Goal: Transaction & Acquisition: Purchase product/service

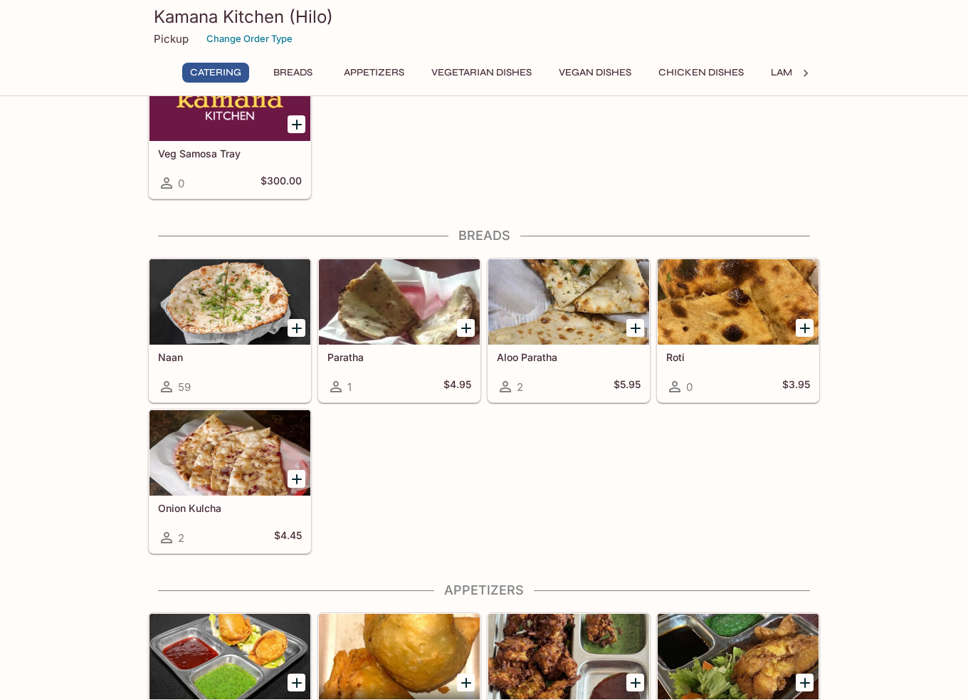
scroll to position [498, 0]
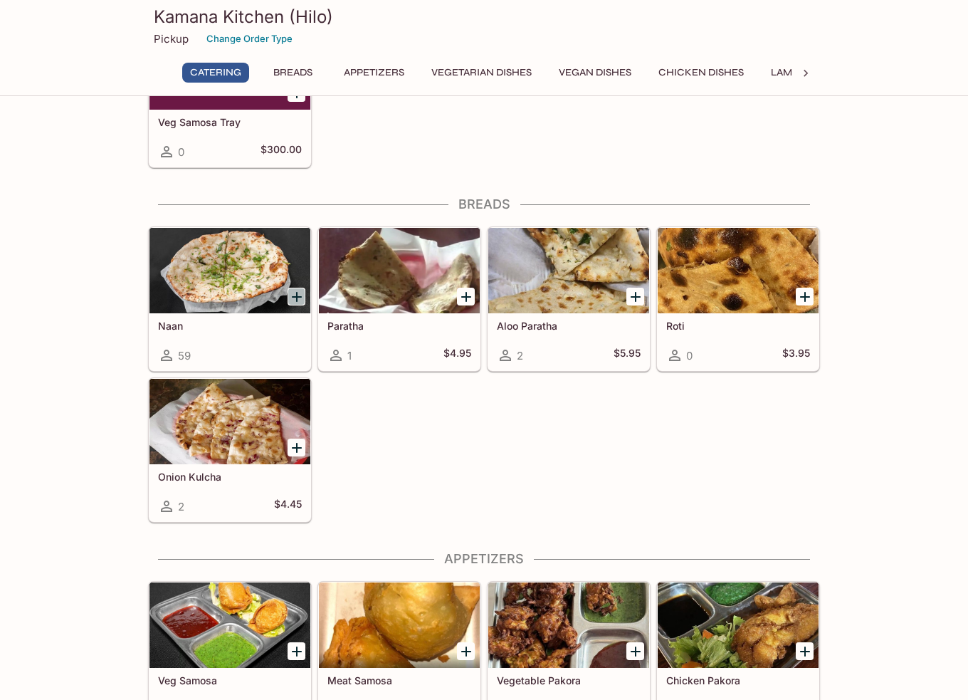
click at [294, 293] on icon "Add Naan" at bounding box center [296, 296] width 17 height 17
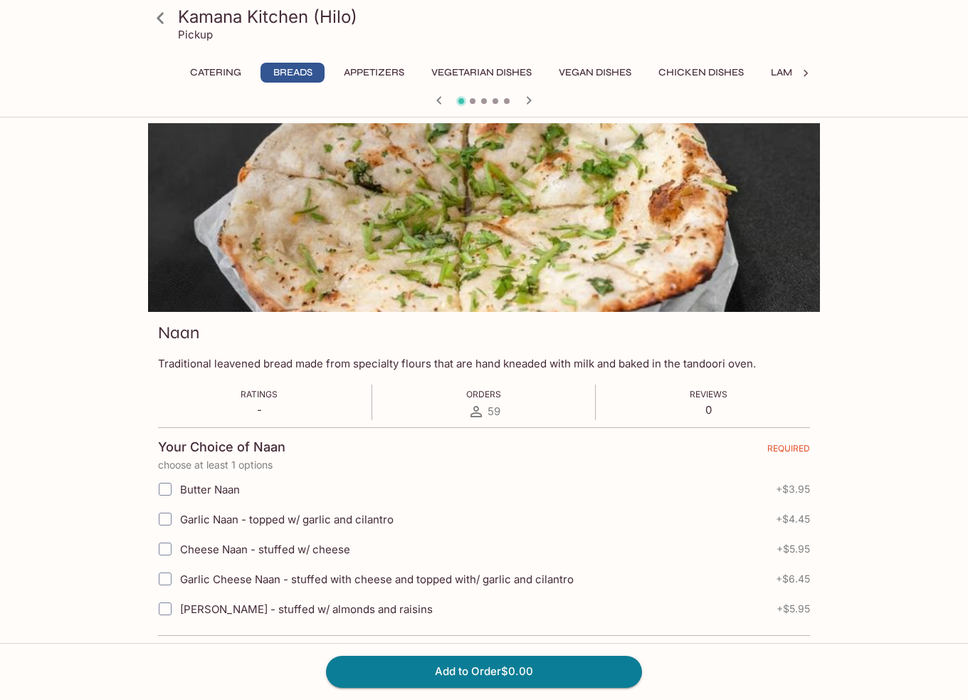
click at [168, 575] on input "Garlic Cheese Naan - stuffed with cheese and topped with/ garlic and cilantro" at bounding box center [165, 579] width 28 height 28
checkbox input "true"
click at [164, 489] on input "Butter Naan" at bounding box center [165, 489] width 28 height 28
checkbox input "true"
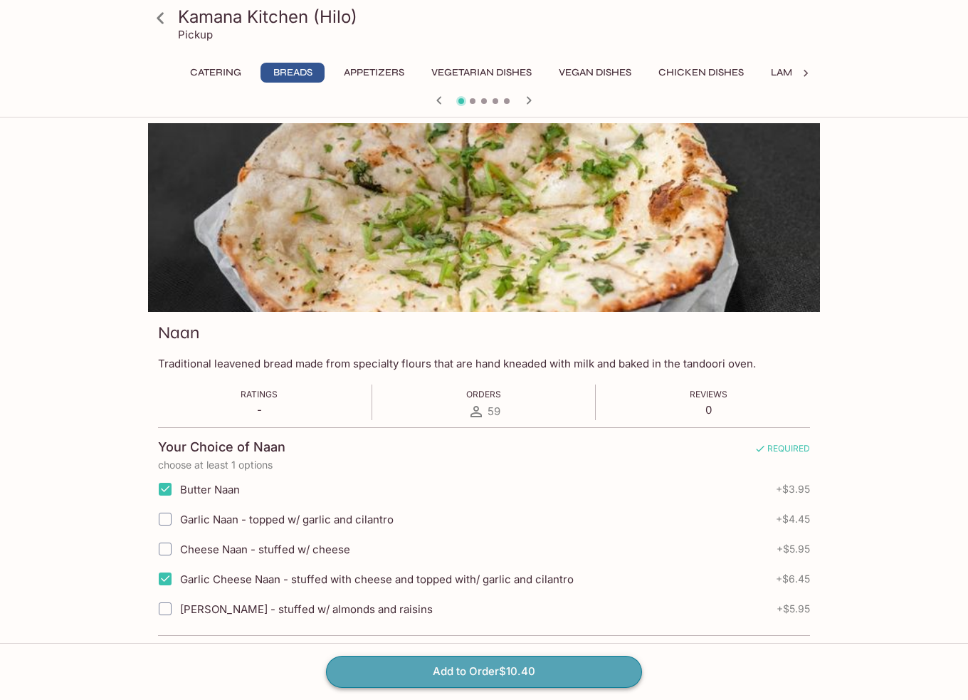
click at [498, 673] on button "Add to Order $10.40" at bounding box center [484, 671] width 316 height 31
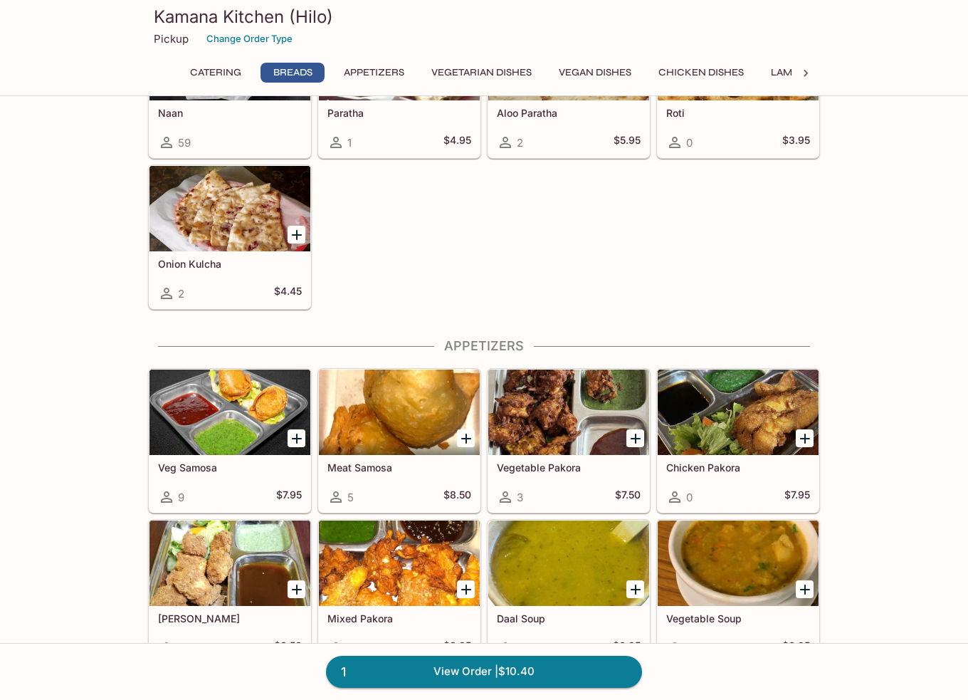
scroll to position [641, 0]
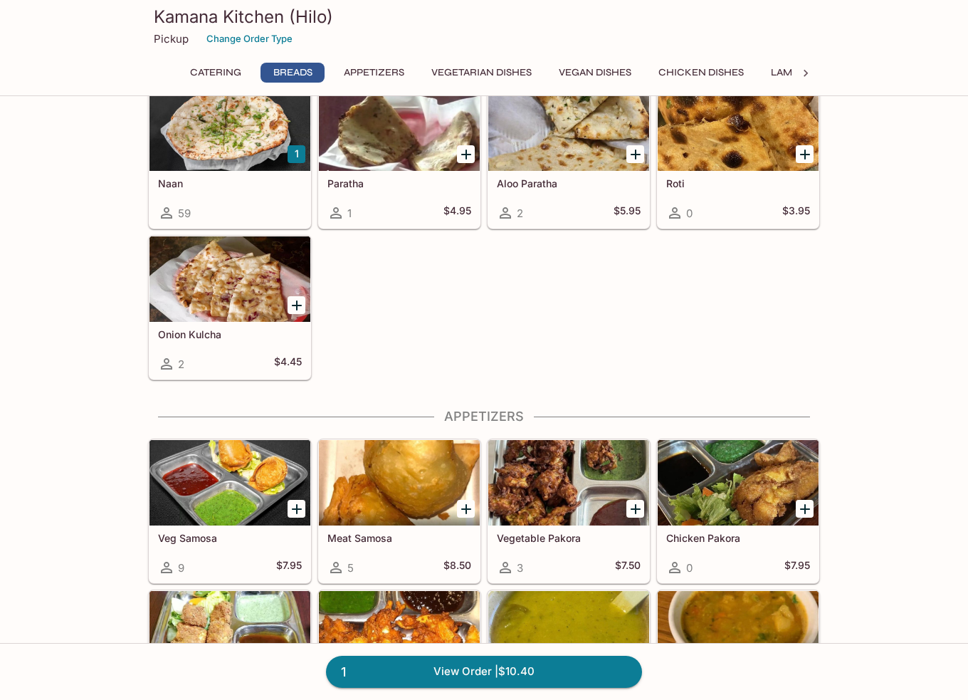
click at [805, 150] on icon "Add Roti" at bounding box center [805, 155] width 10 height 10
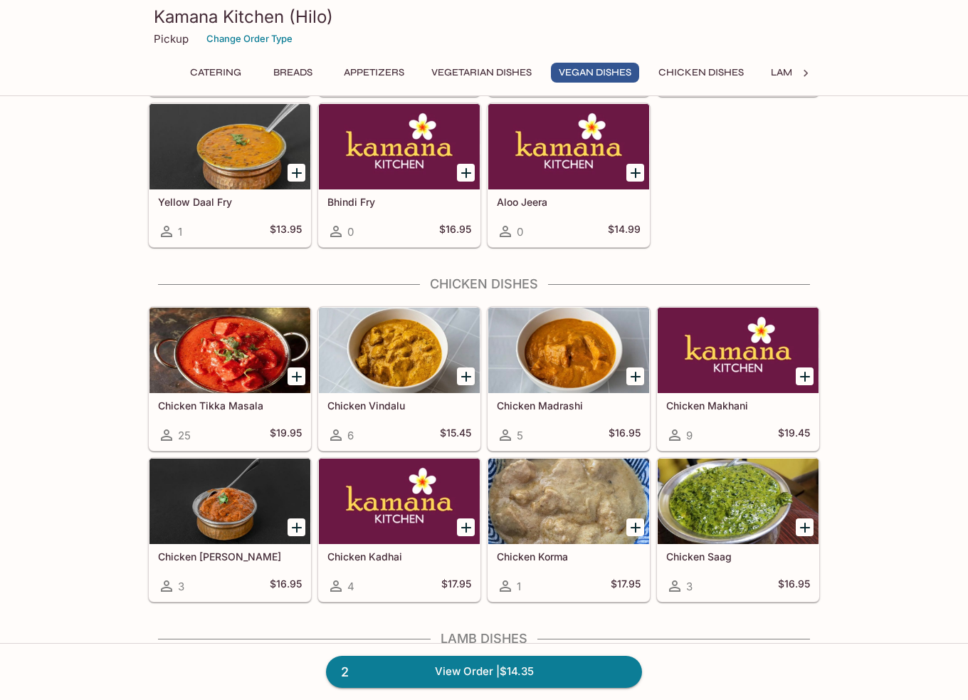
scroll to position [2207, 0]
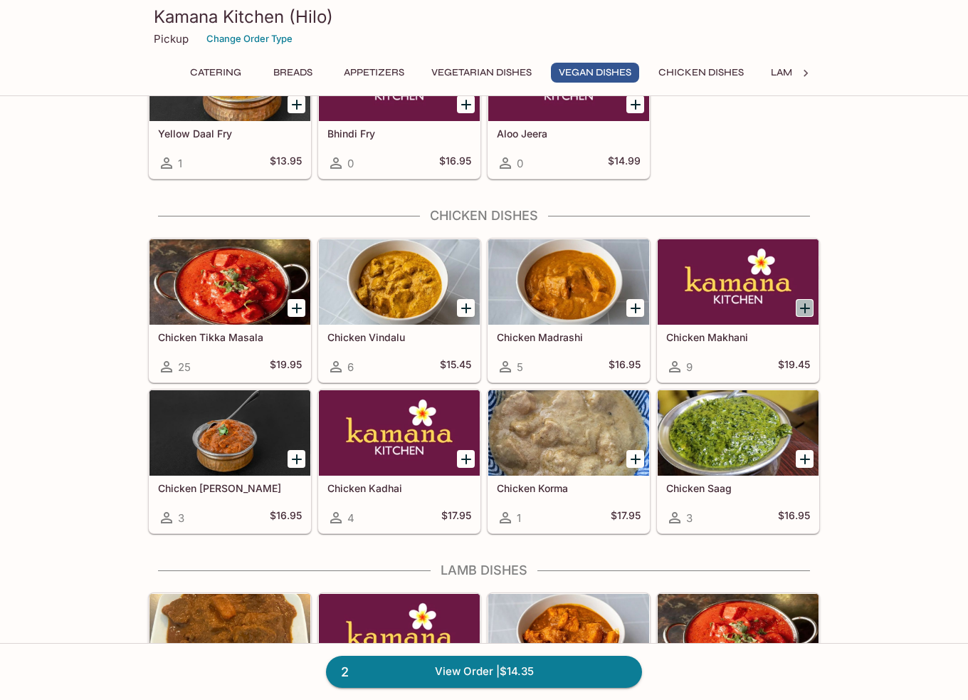
click at [807, 303] on icon "Add Chicken Makhani" at bounding box center [805, 308] width 10 height 10
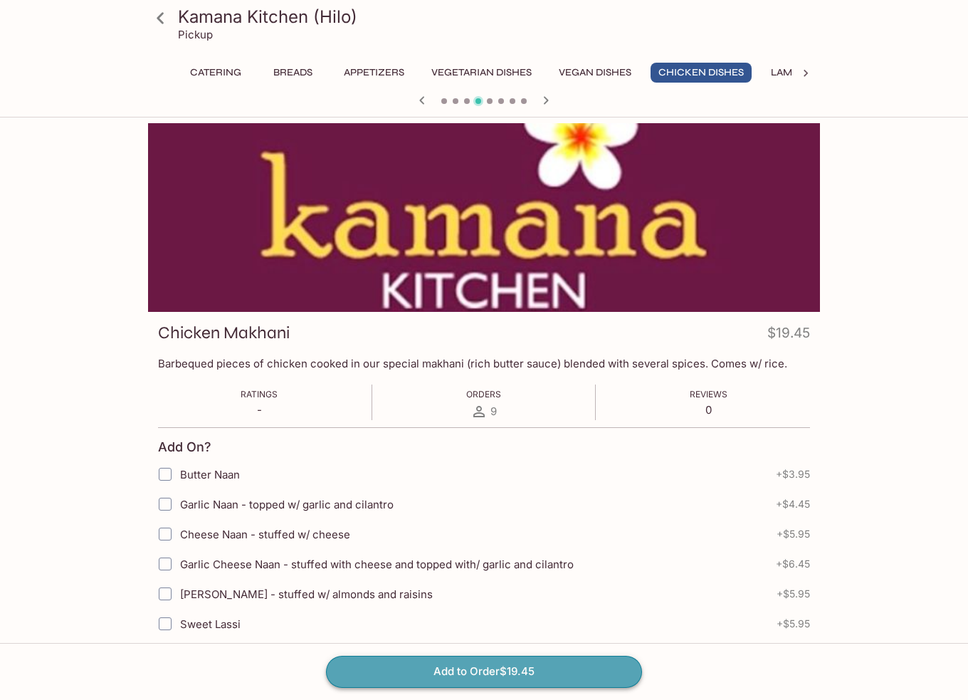
click at [488, 681] on button "Add to Order $19.45" at bounding box center [484, 671] width 316 height 31
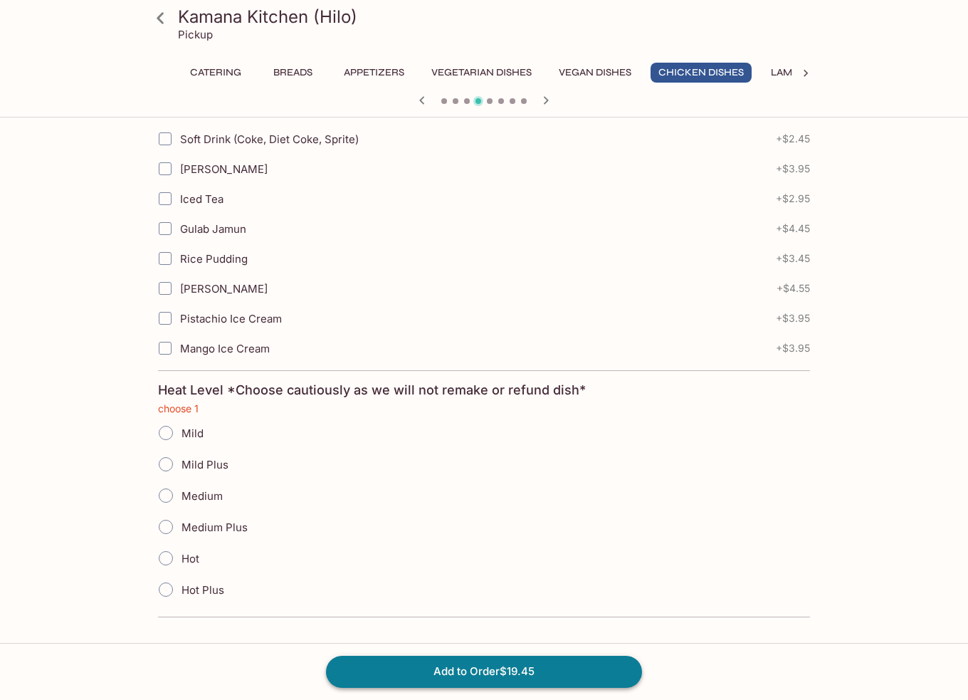
scroll to position [577, 0]
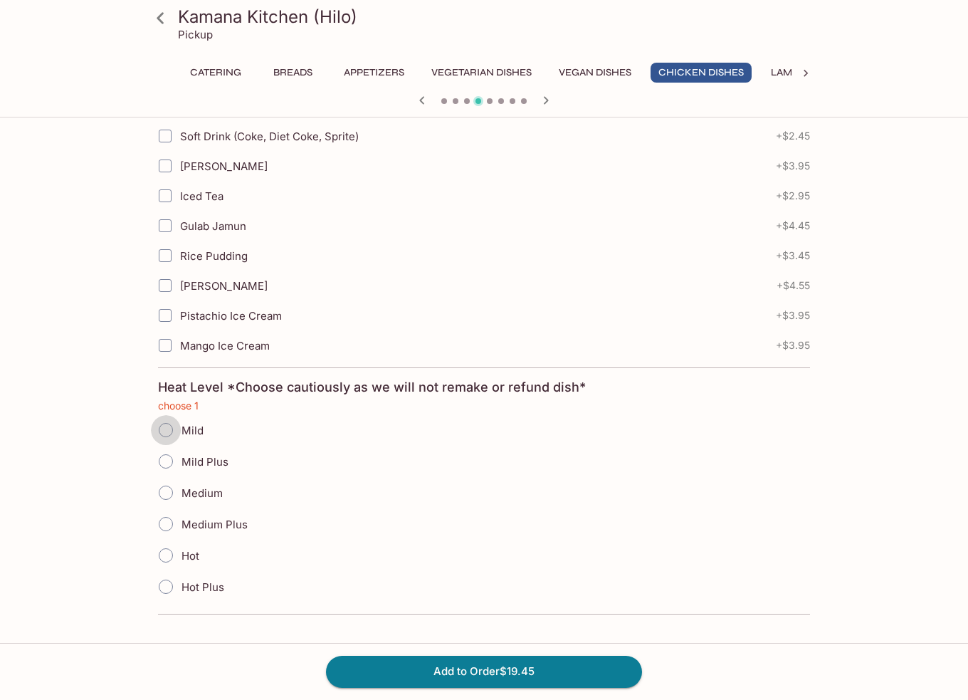
click at [170, 425] on input "Mild" at bounding box center [166, 430] width 30 height 30
radio input "true"
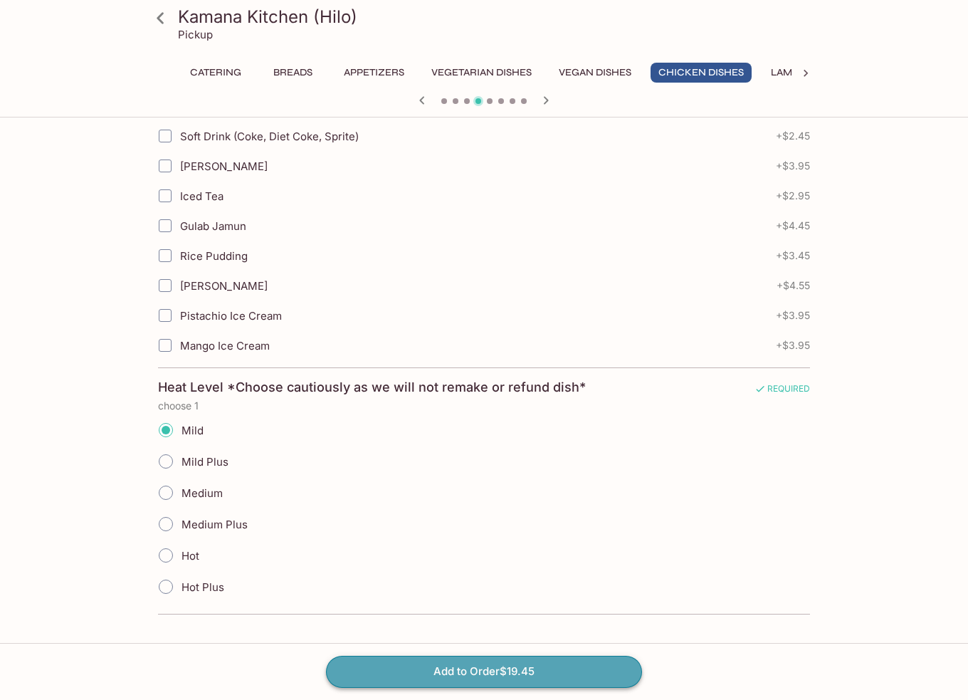
click at [514, 676] on button "Add to Order $19.45" at bounding box center [484, 671] width 316 height 31
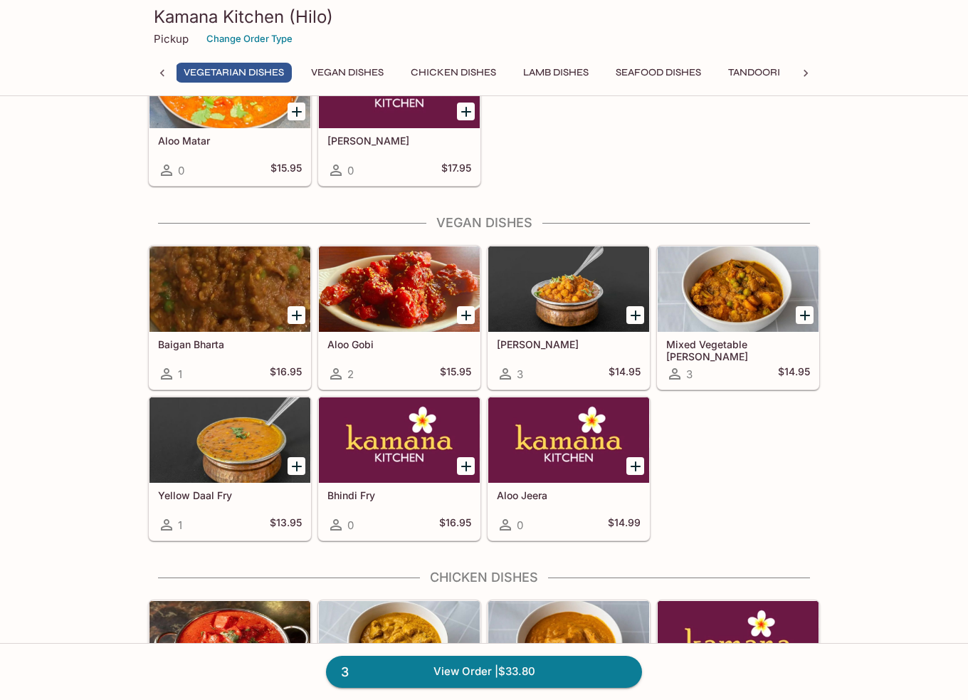
click at [814, 468] on div "Baigan Bharta 1 $16.95 Aloo Gobi 2 $15.95 Chana Masala 3 $14.95 Mixed Vegetable…" at bounding box center [481, 390] width 678 height 302
click at [638, 461] on icon "Add Aloo Jeera" at bounding box center [636, 466] width 10 height 10
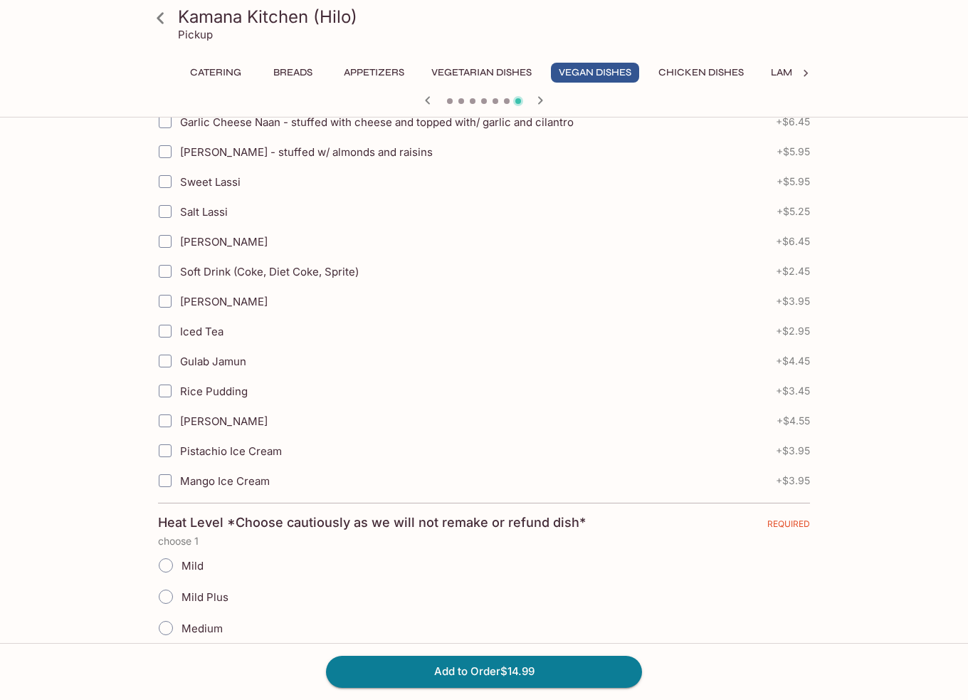
scroll to position [570, 0]
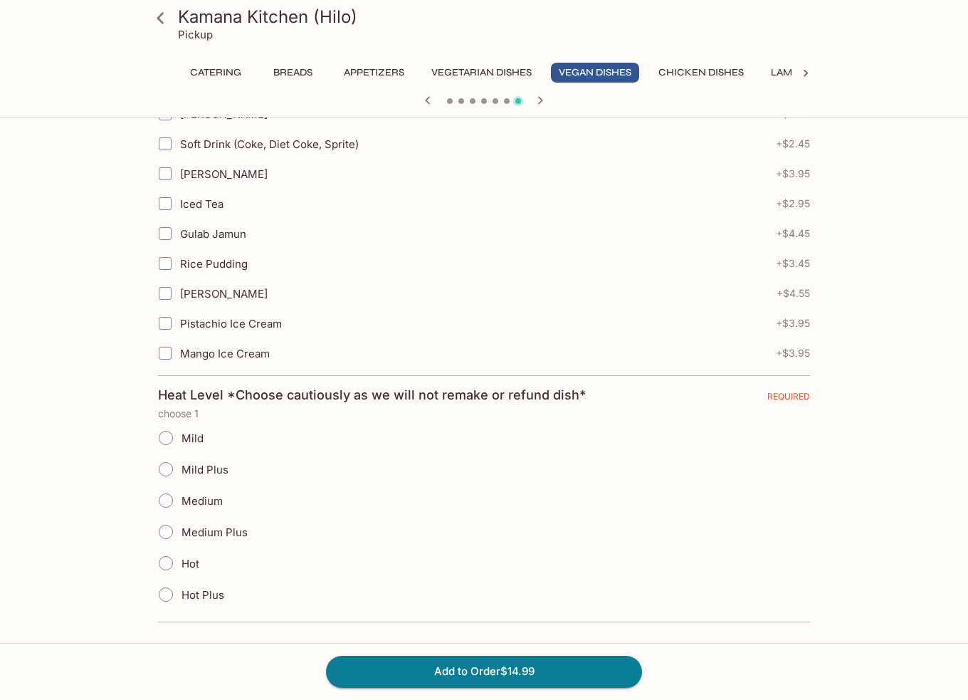
click at [162, 430] on input "Mild" at bounding box center [166, 438] width 30 height 30
radio input "true"
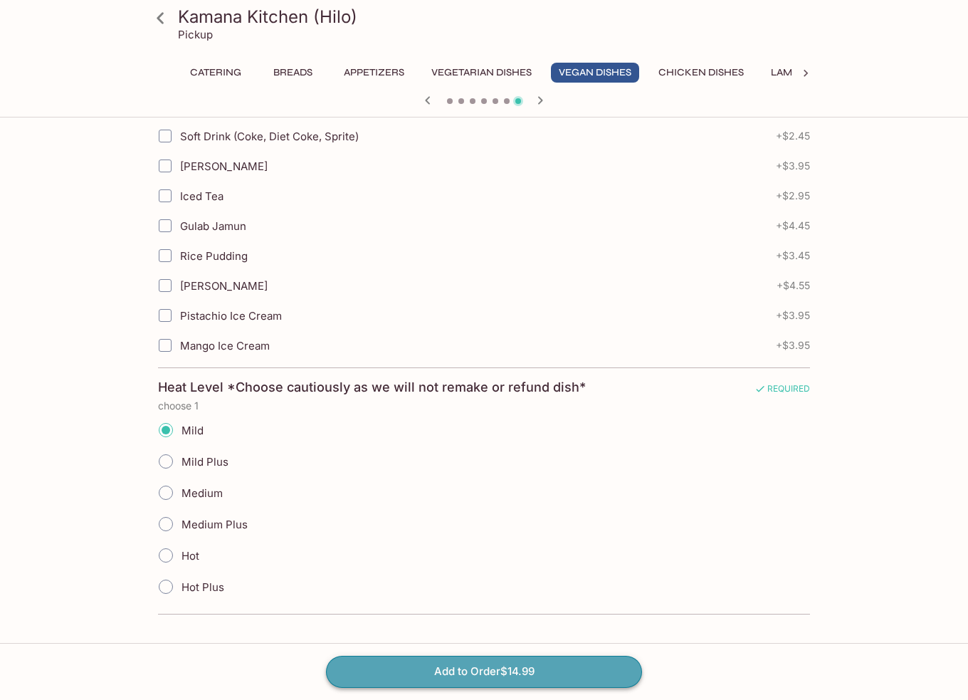
click at [537, 662] on button "Add to Order $14.99" at bounding box center [484, 671] width 316 height 31
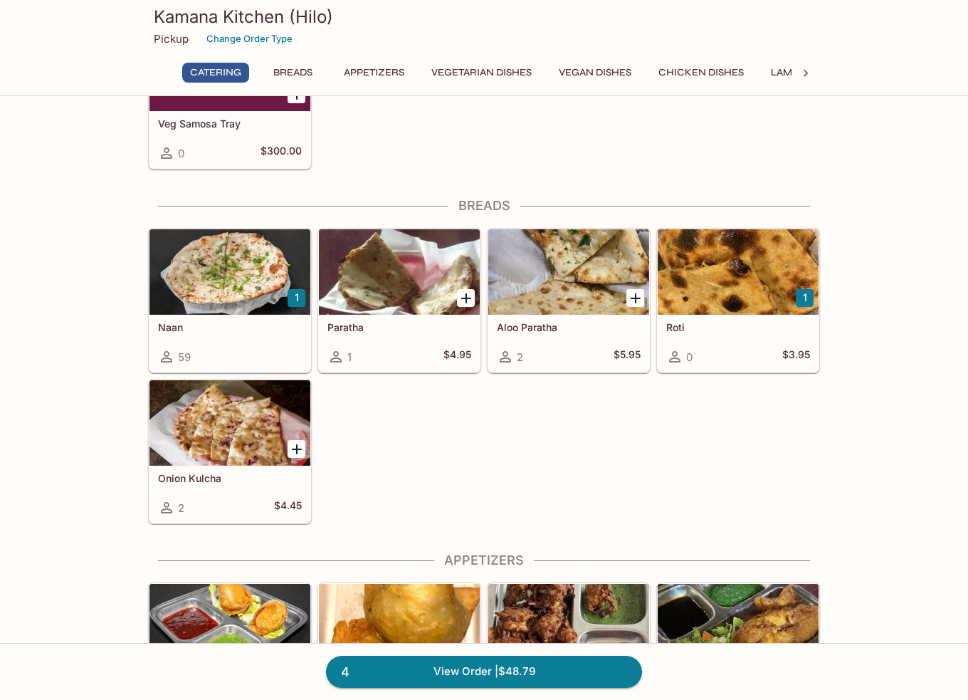
scroll to position [498, 0]
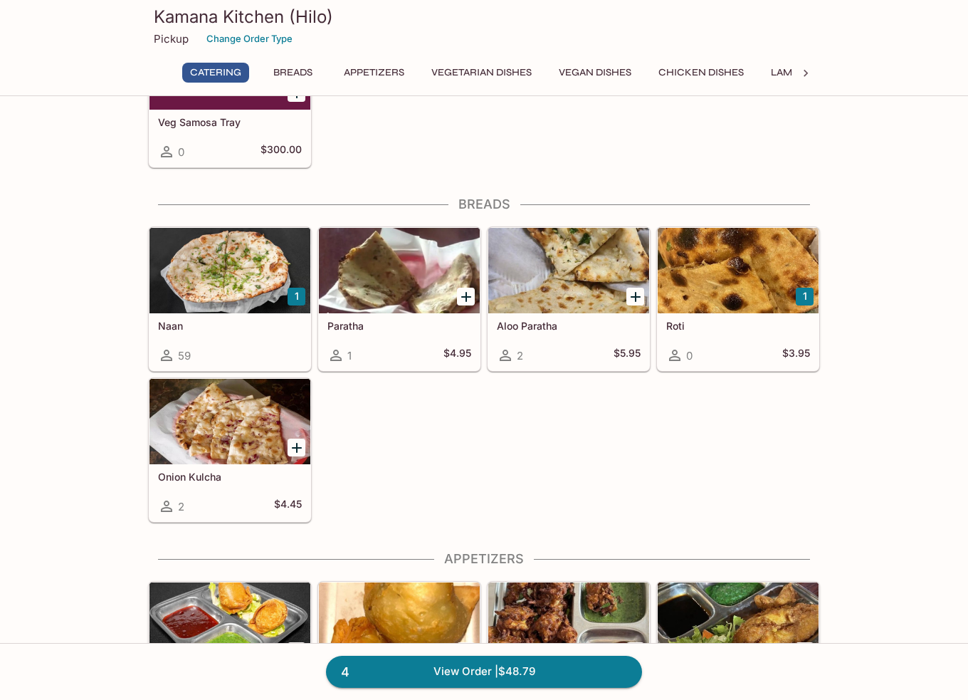
click at [711, 296] on div at bounding box center [738, 270] width 161 height 85
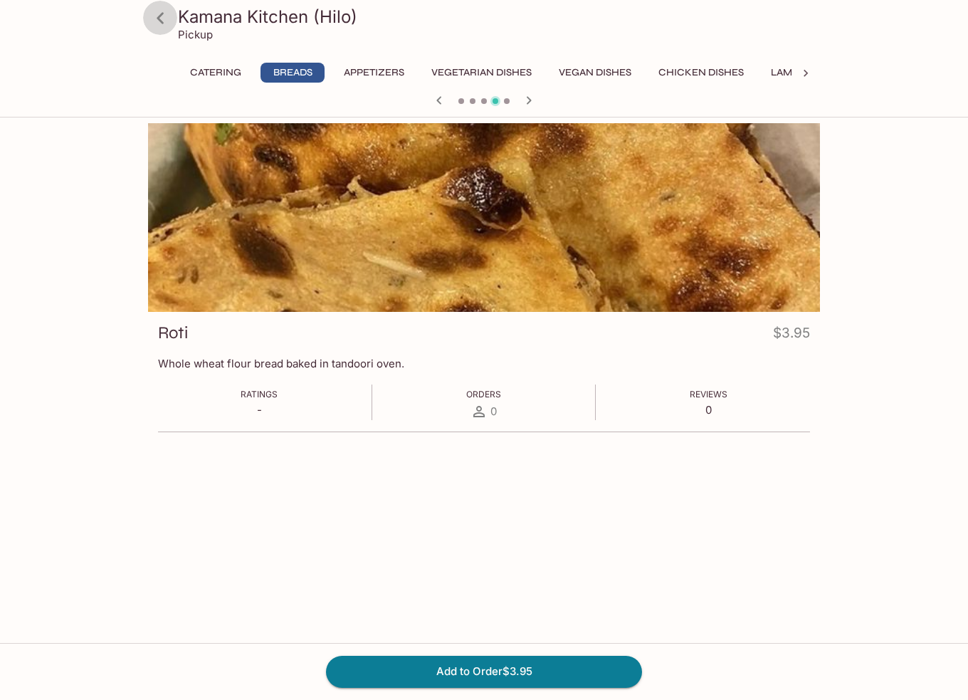
click at [168, 19] on icon at bounding box center [160, 18] width 25 height 25
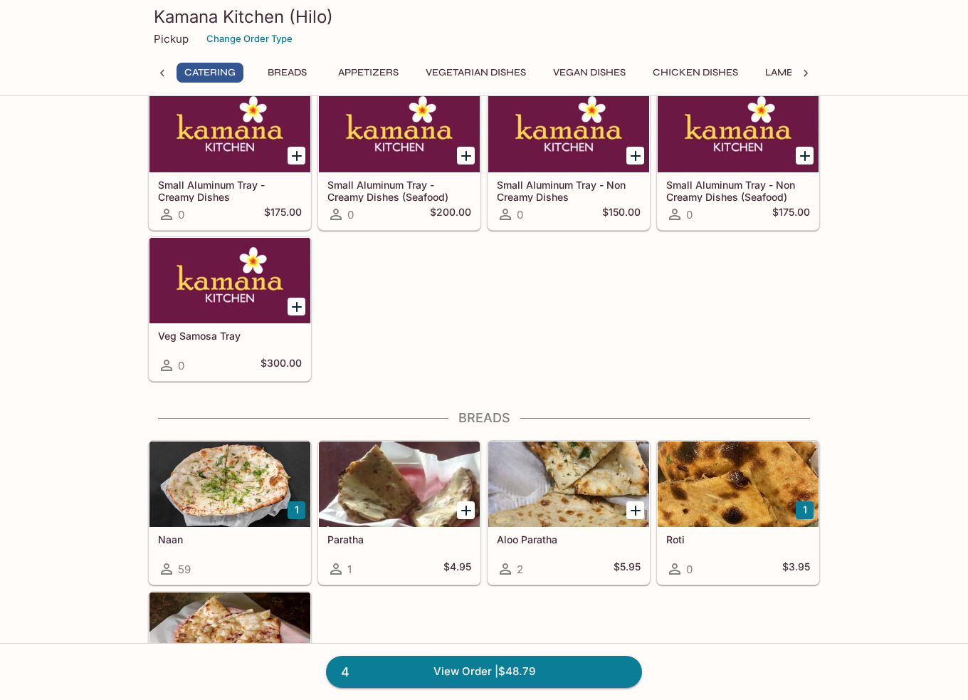
scroll to position [0, 6]
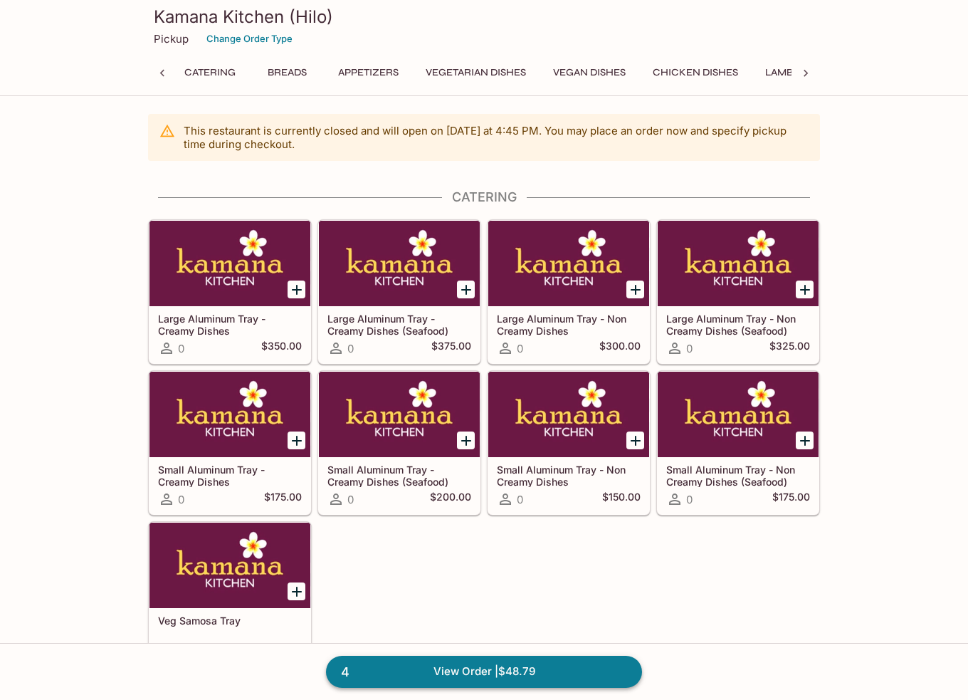
click at [420, 671] on link "4 View Order | $48.79" at bounding box center [484, 671] width 316 height 31
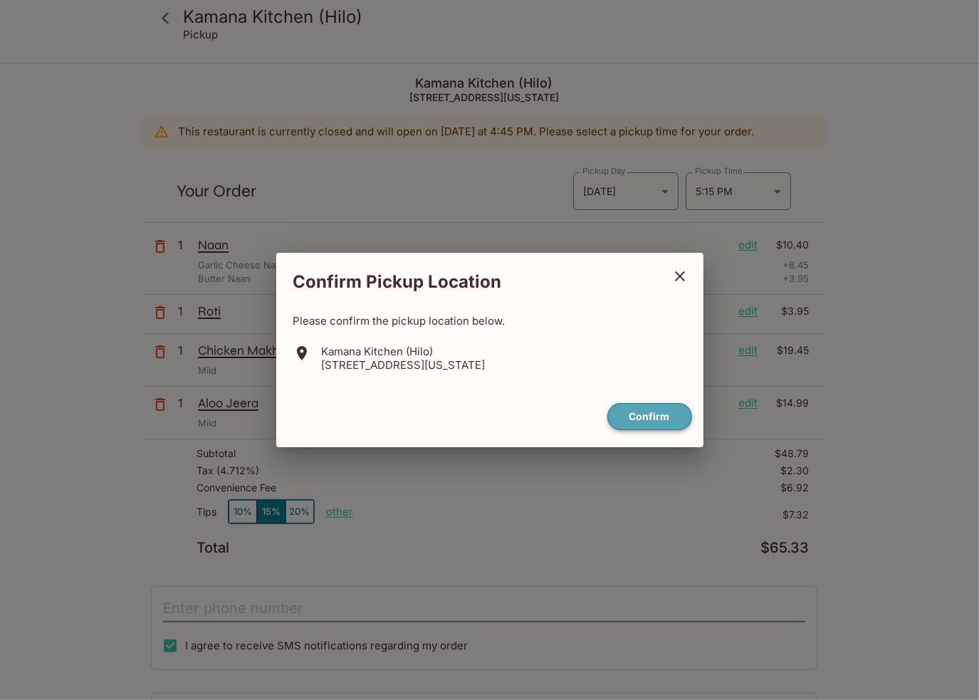
click at [651, 407] on button "Confirm" at bounding box center [649, 417] width 85 height 28
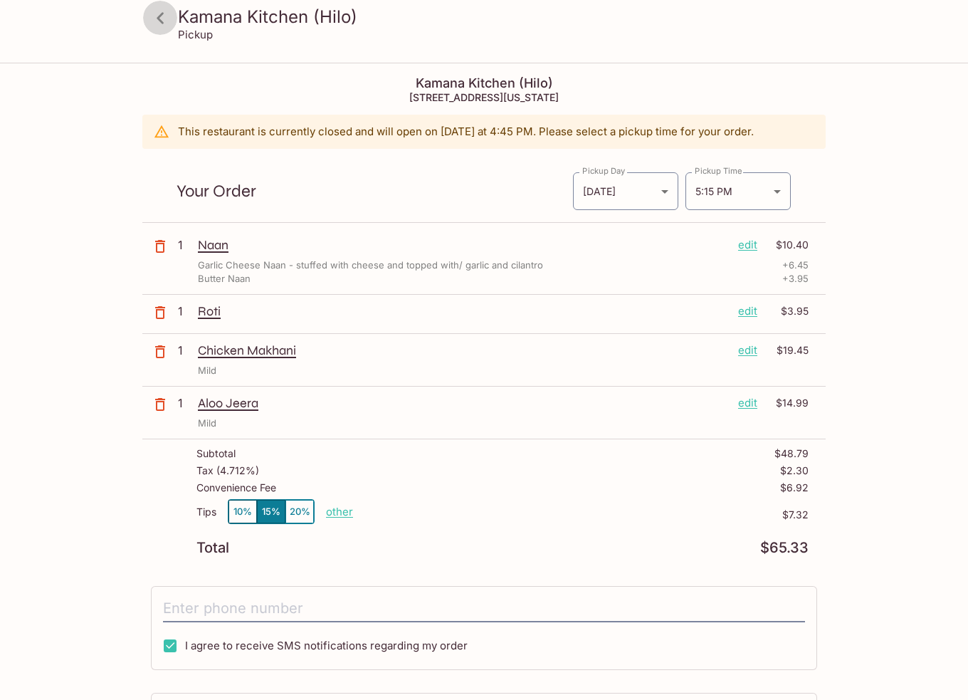
click at [157, 21] on icon at bounding box center [160, 18] width 25 height 25
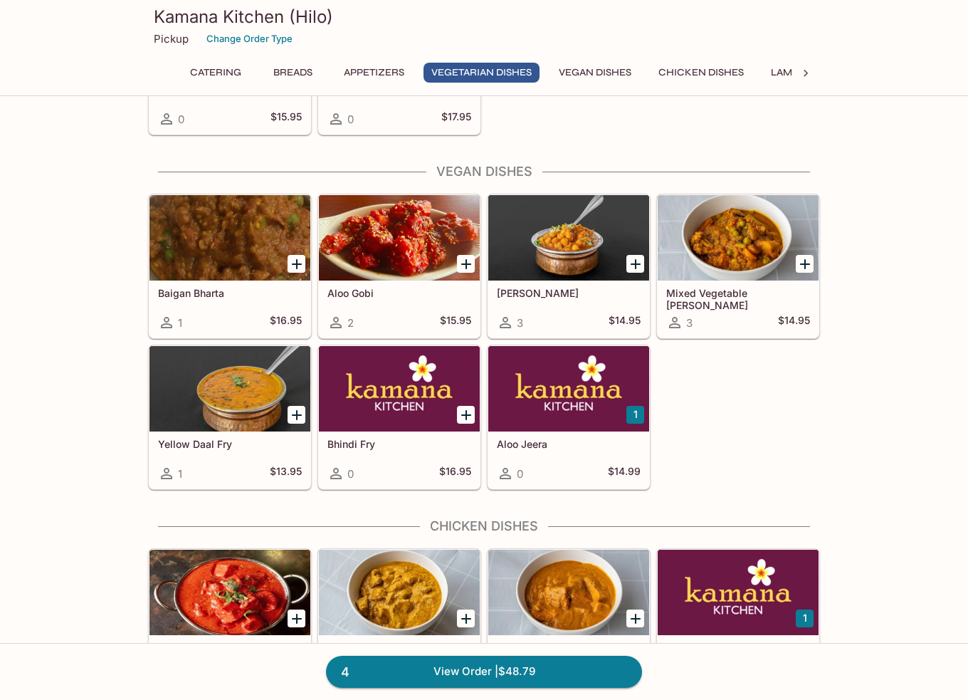
scroll to position [1922, 0]
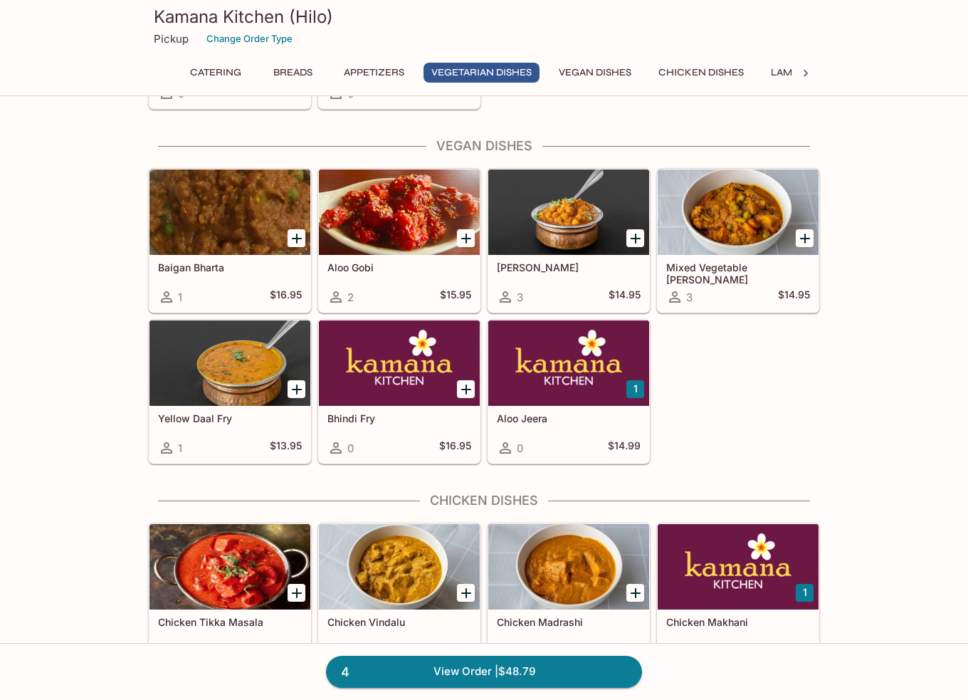
click at [518, 412] on h5 "Aloo Jeera" at bounding box center [569, 418] width 144 height 12
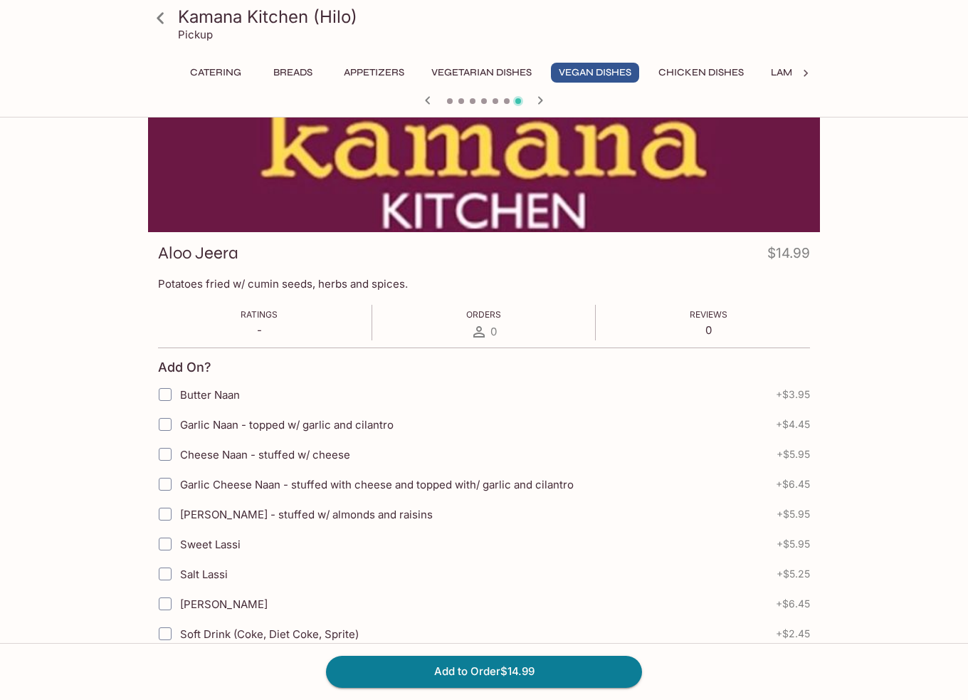
scroll to position [79, 0]
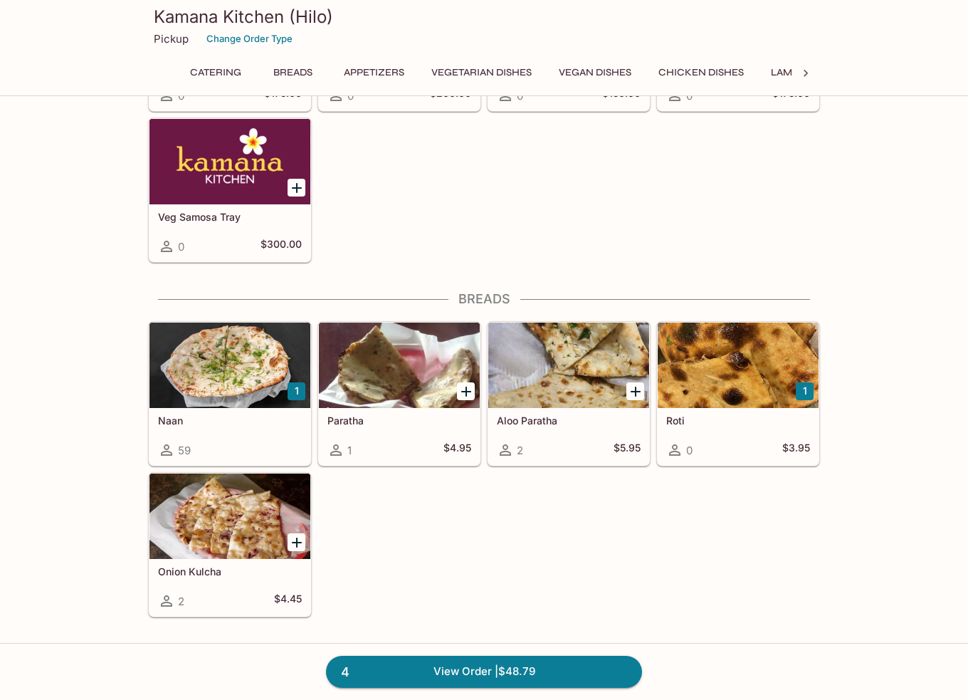
scroll to position [398, 0]
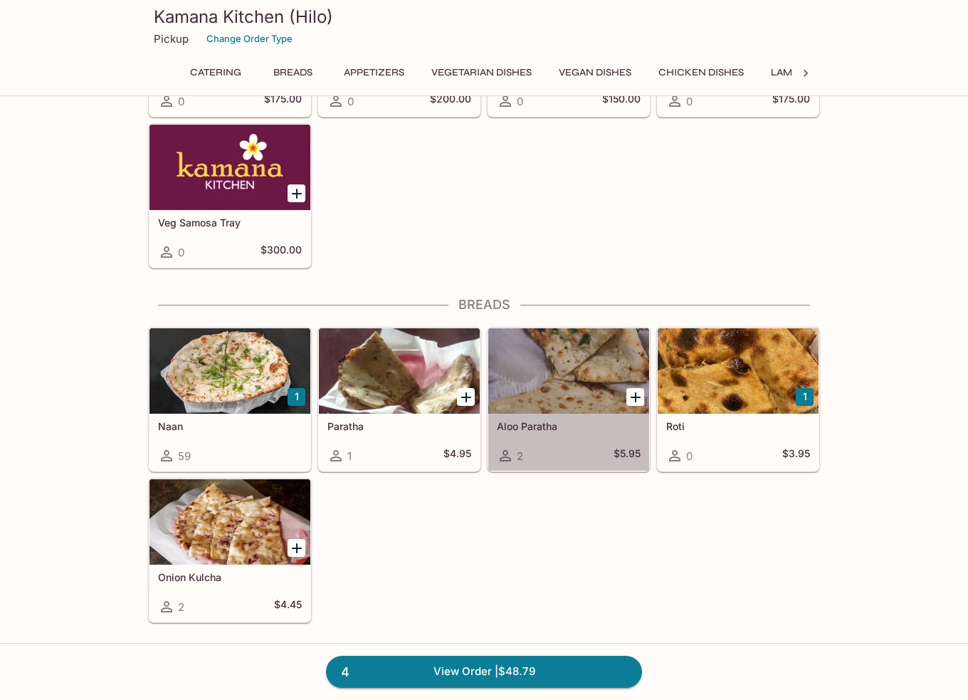
click at [508, 378] on div at bounding box center [568, 370] width 161 height 85
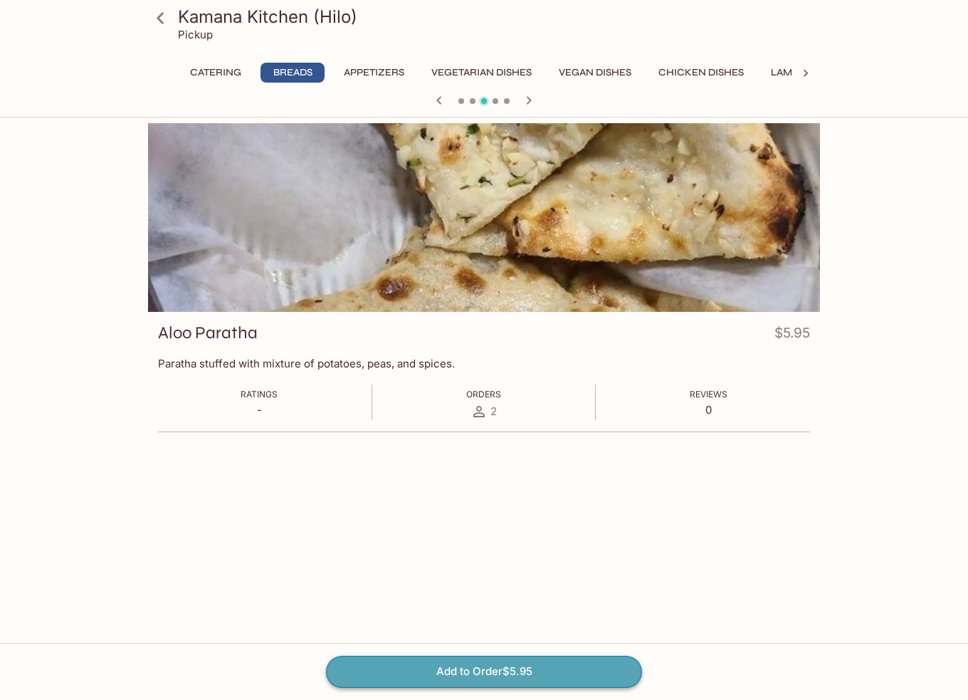
click at [476, 681] on button "Add to Order $5.95" at bounding box center [484, 671] width 316 height 31
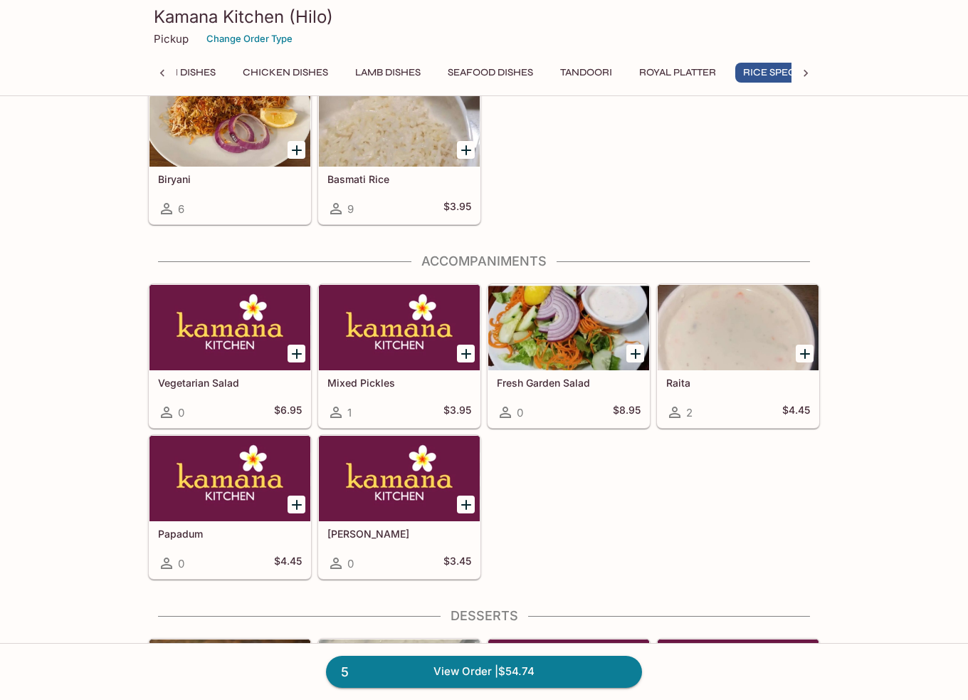
scroll to position [0, 471]
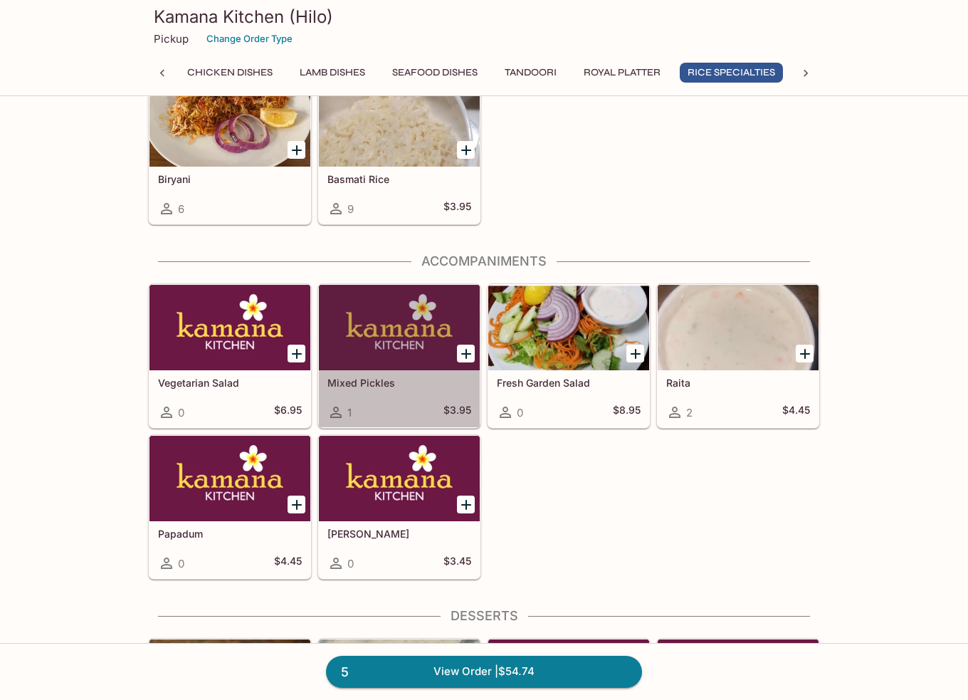
click at [359, 321] on div at bounding box center [399, 327] width 161 height 85
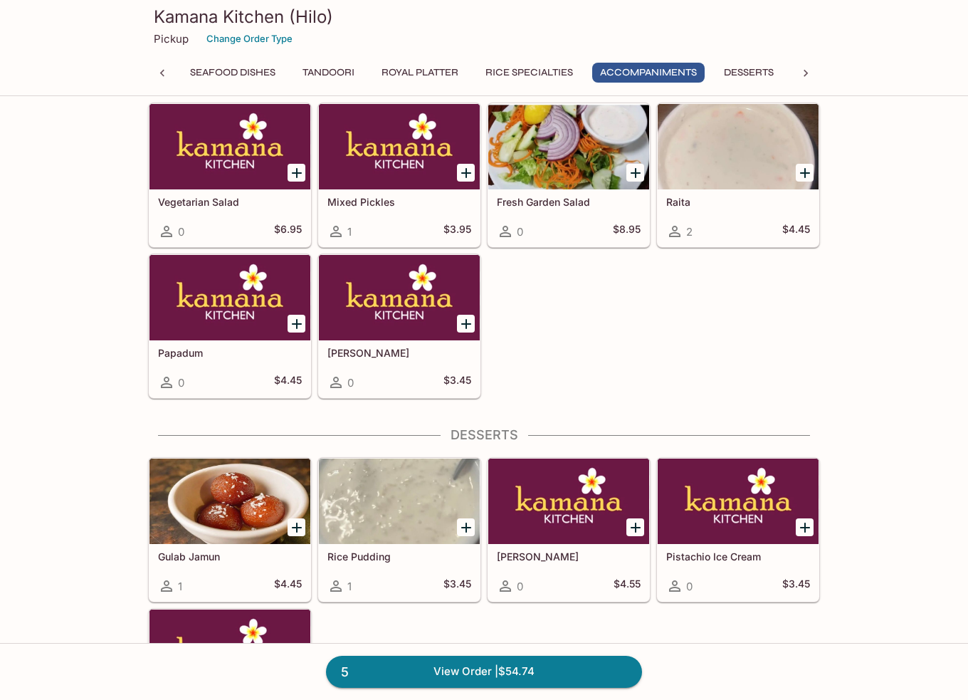
scroll to position [4123, 0]
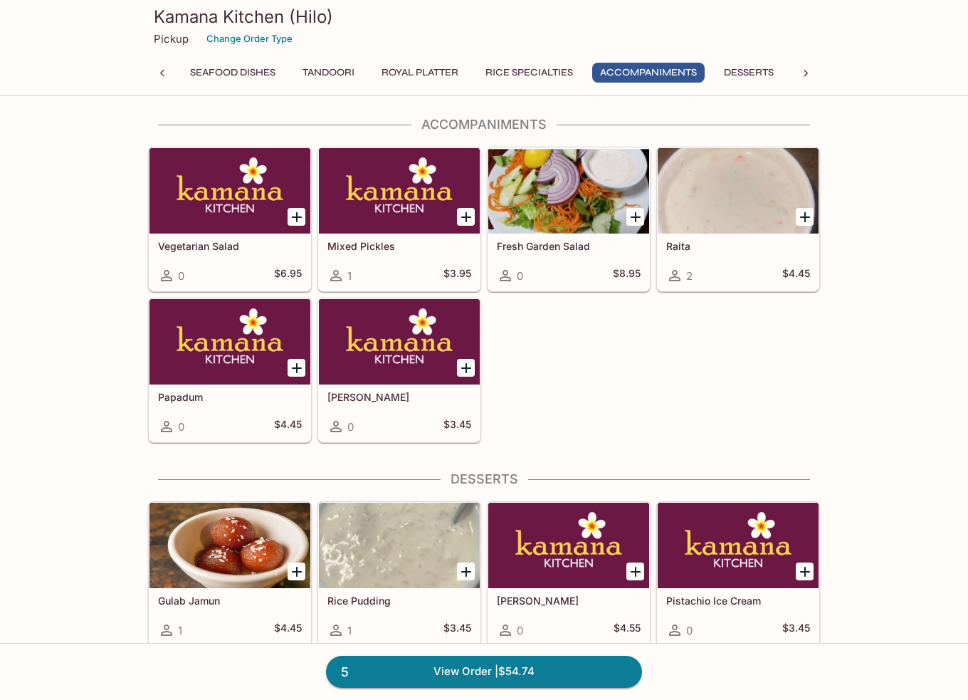
click at [299, 363] on icon "Add Papadum" at bounding box center [297, 368] width 10 height 10
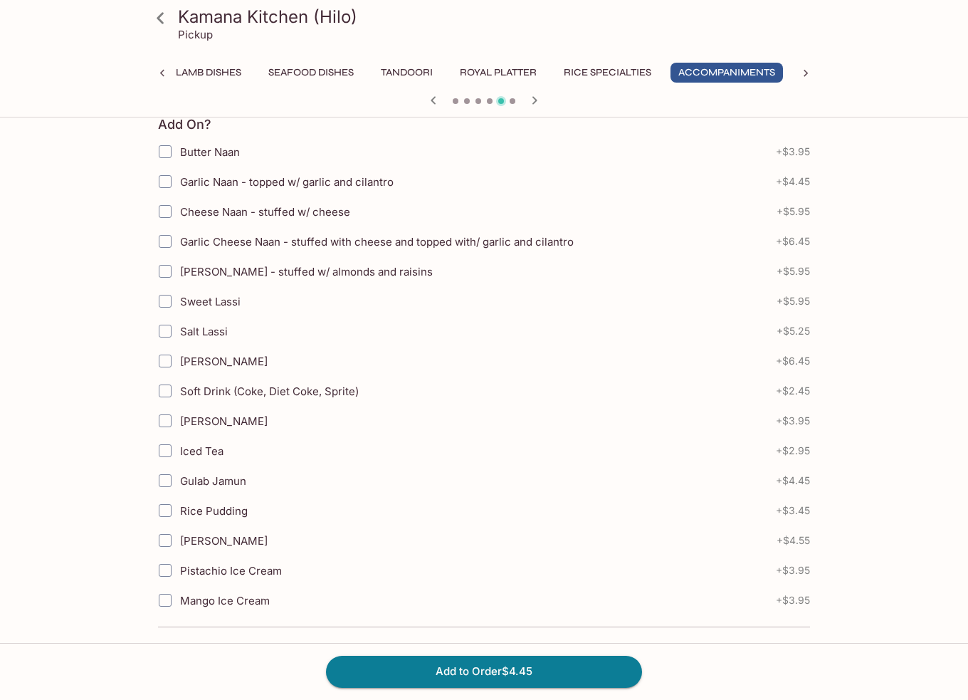
scroll to position [323, 0]
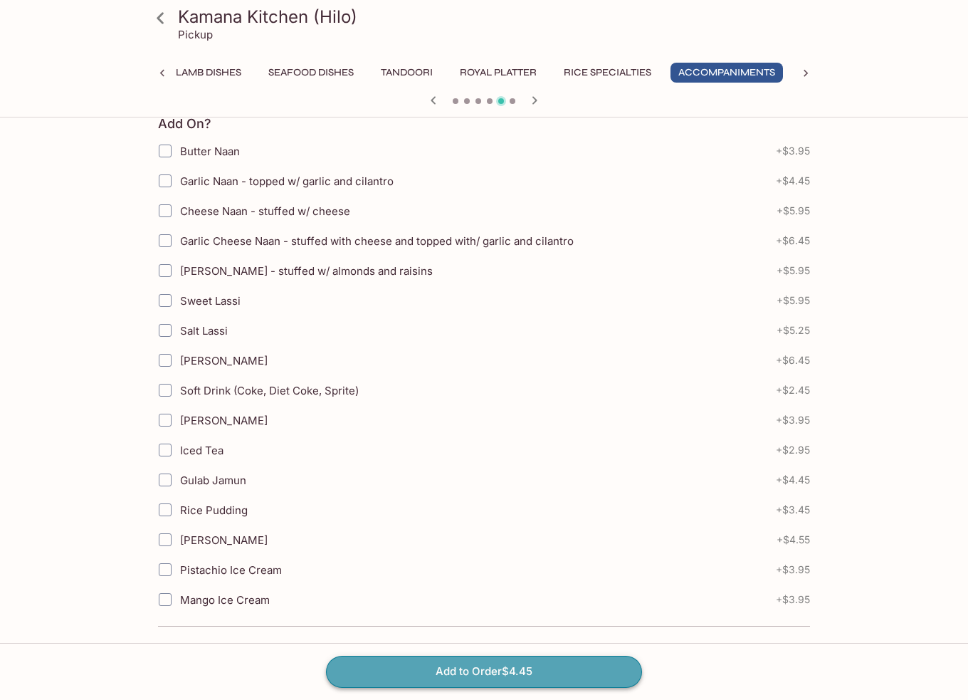
click at [552, 671] on button "Add to Order $4.45" at bounding box center [484, 671] width 316 height 31
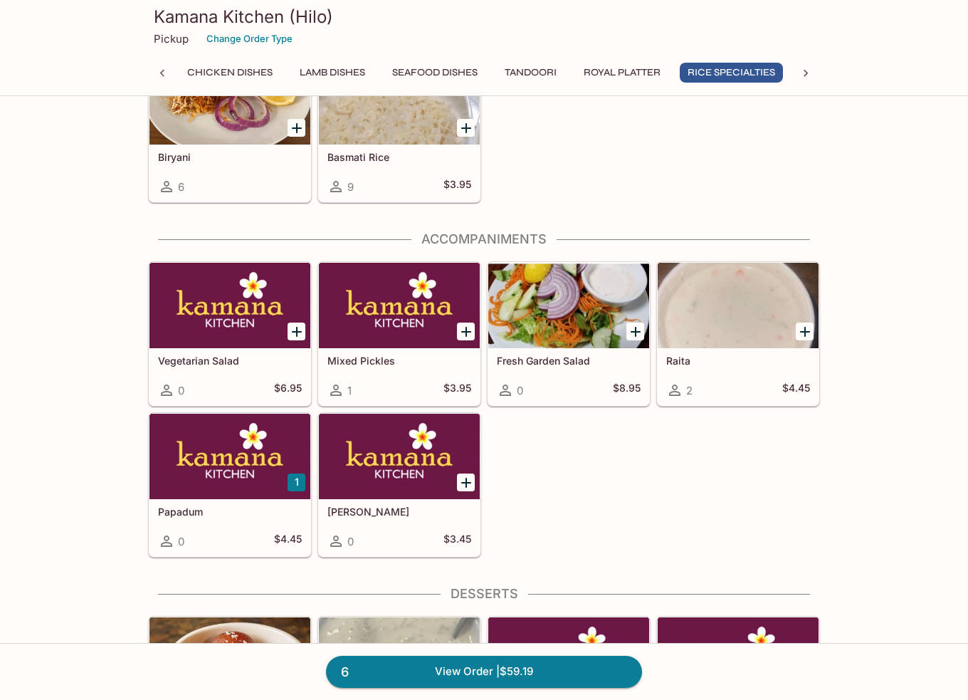
scroll to position [3916, 0]
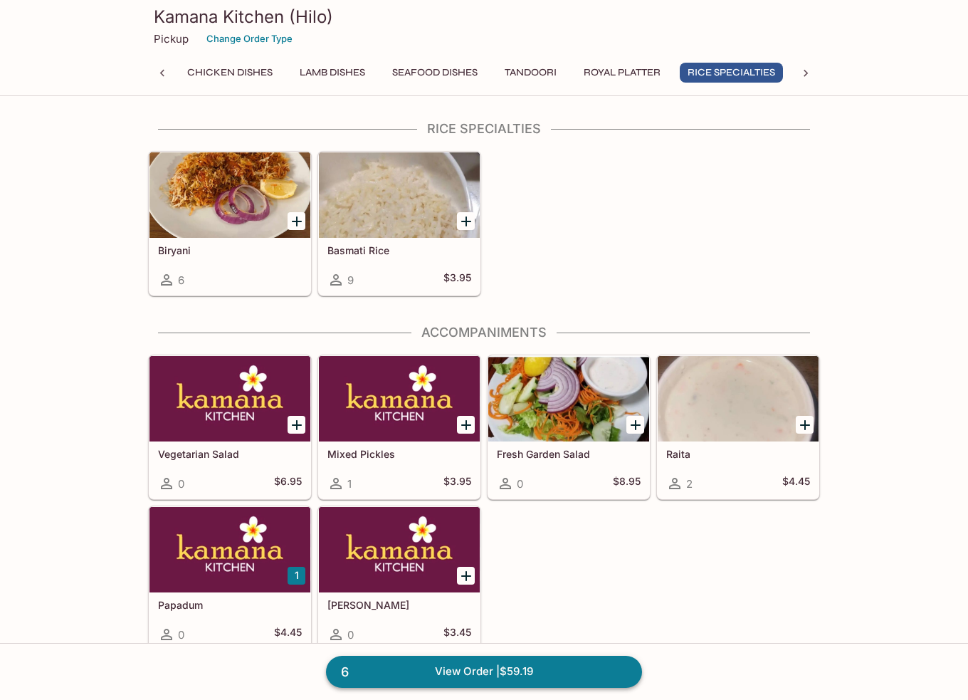
click at [463, 677] on link "6 View Order | $59.19" at bounding box center [484, 671] width 316 height 31
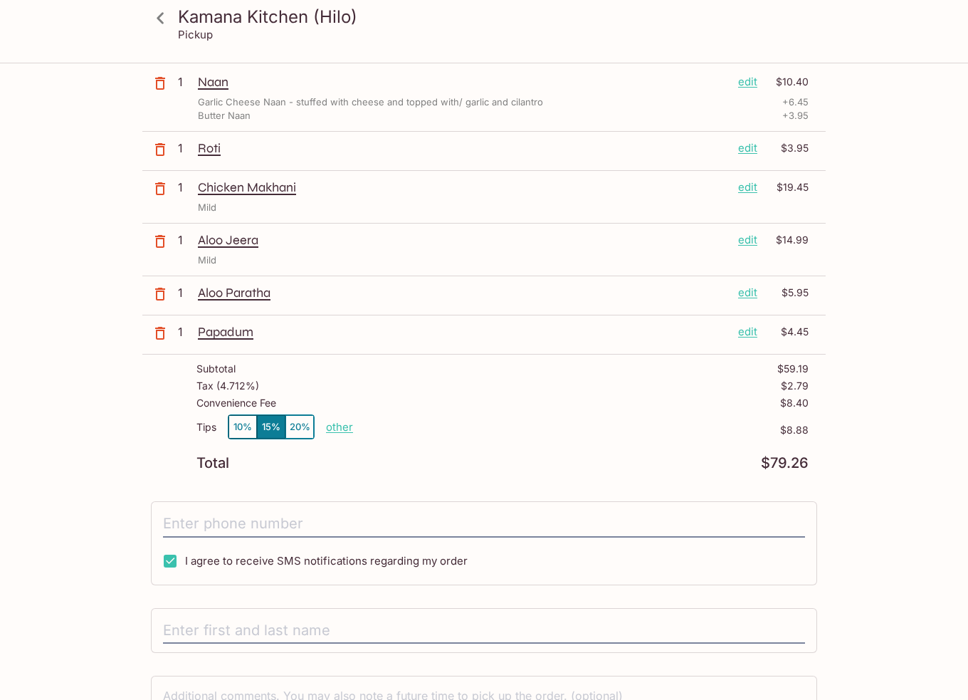
scroll to position [268, 0]
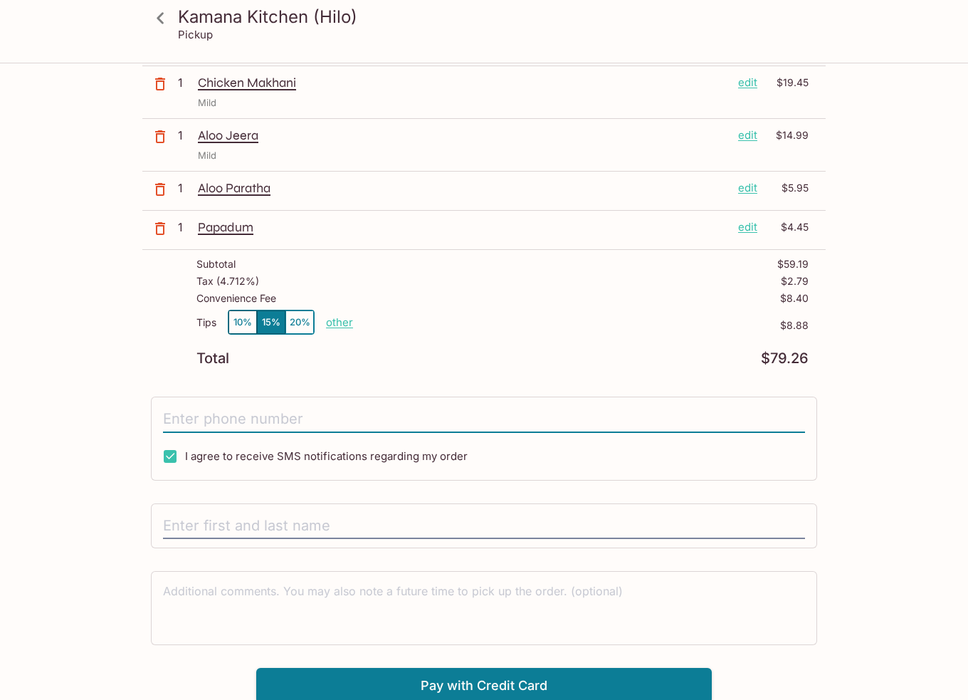
click at [367, 417] on input "tel" at bounding box center [484, 419] width 642 height 27
type input "[PHONE_NUMBER]"
click at [324, 523] on input "text" at bounding box center [484, 526] width 642 height 27
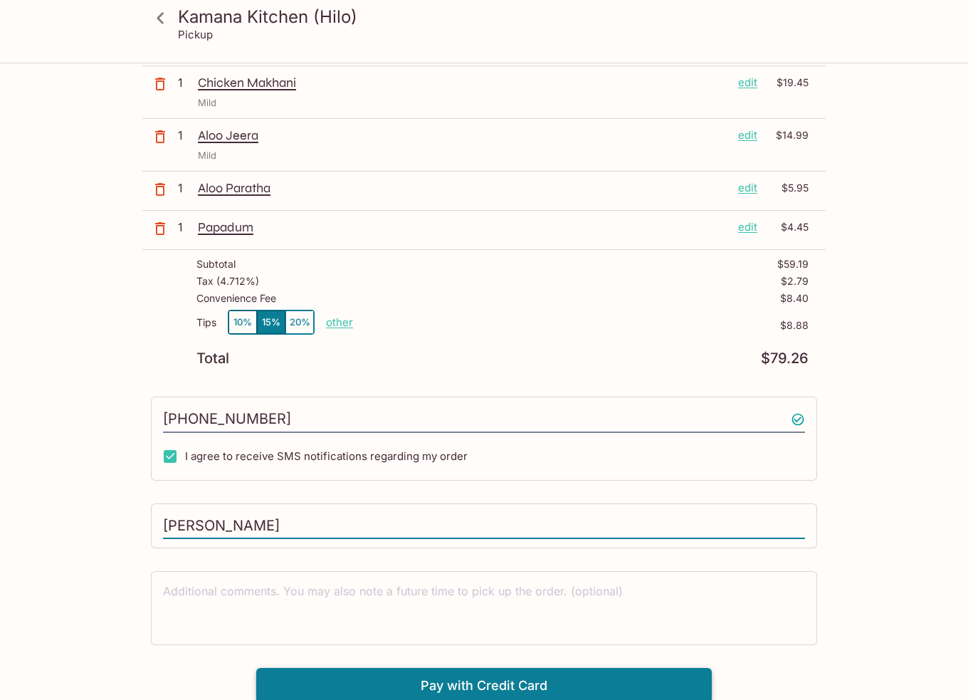
type input "[PERSON_NAME]"
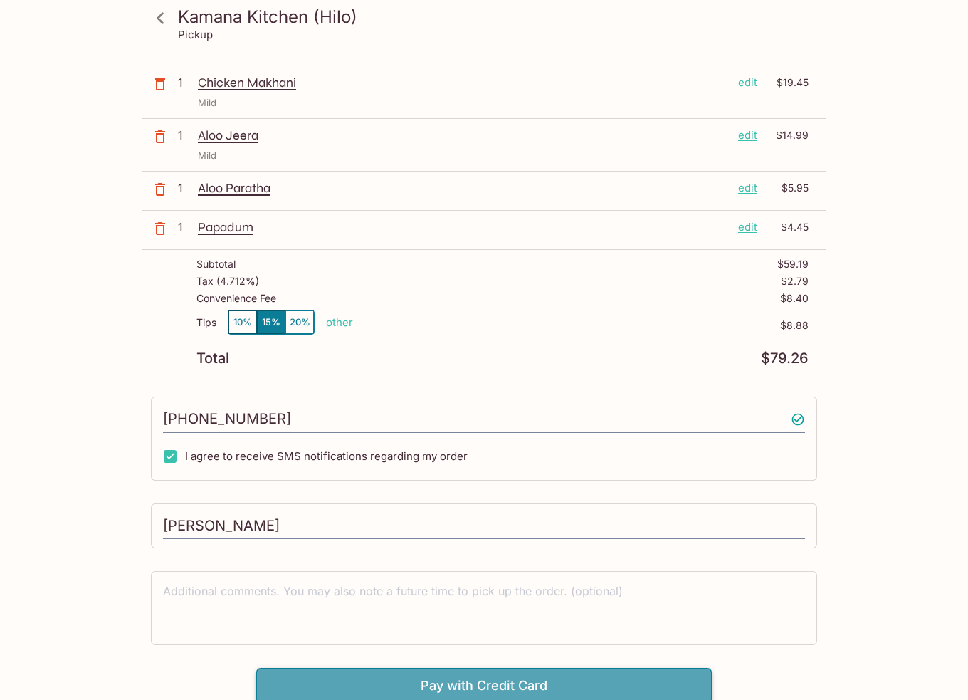
click at [468, 678] on button "Pay with Credit Card" at bounding box center [484, 686] width 456 height 36
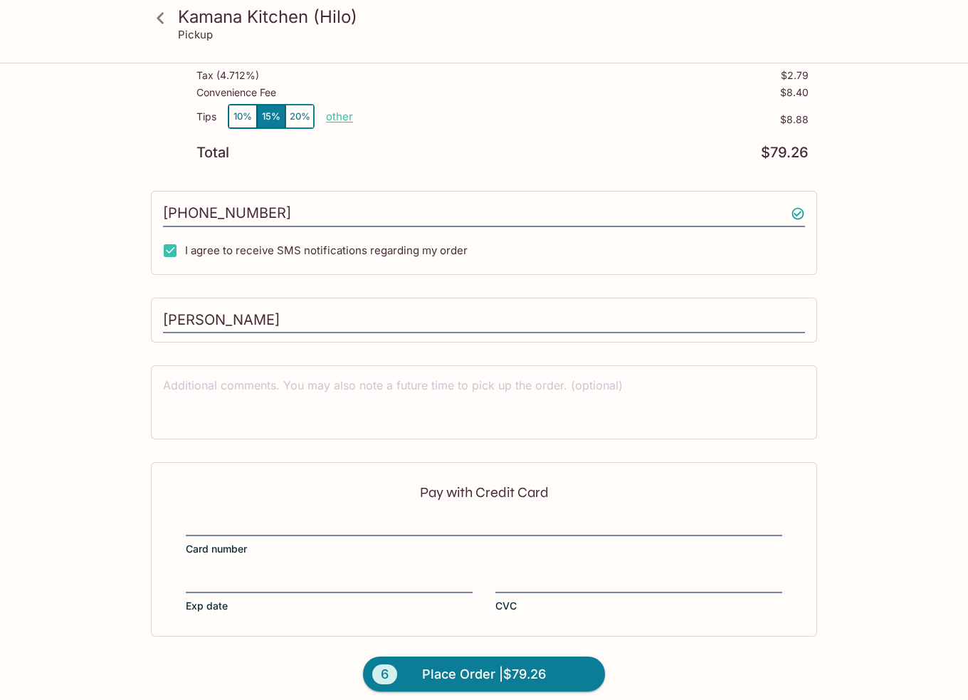
scroll to position [481, 0]
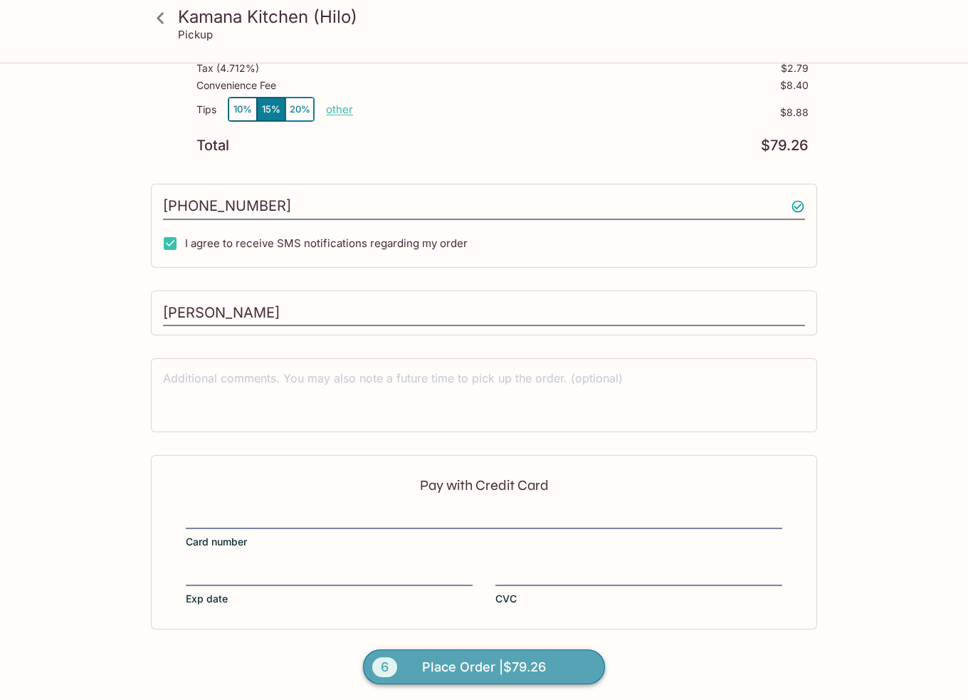
click at [453, 666] on span "Place Order | $79.26" at bounding box center [484, 667] width 124 height 23
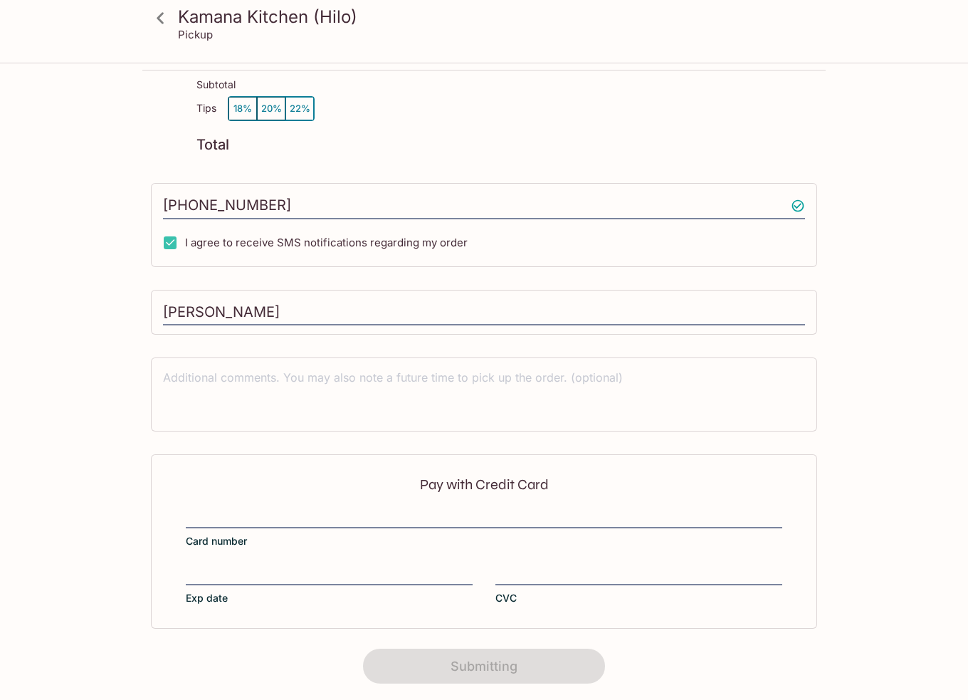
scroll to position [133, 0]
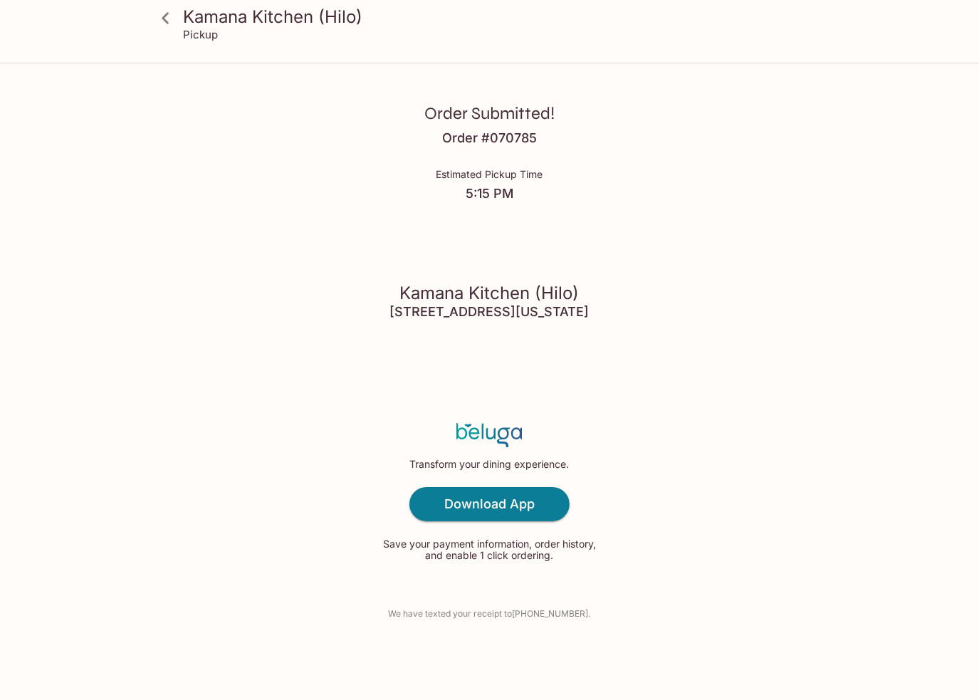
click at [169, 17] on icon at bounding box center [165, 18] width 25 height 25
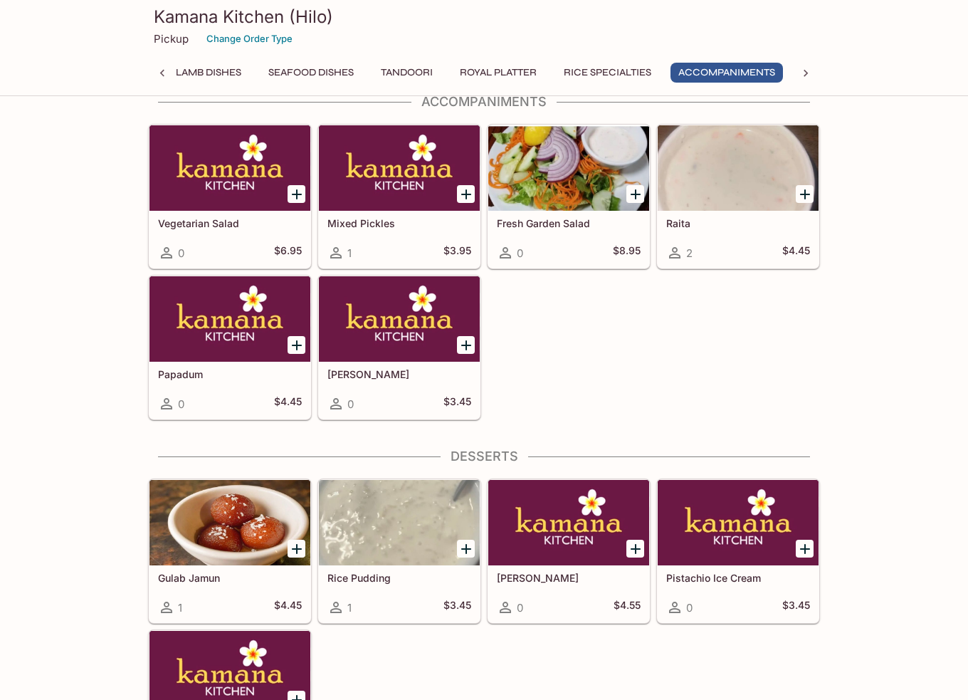
scroll to position [4138, 0]
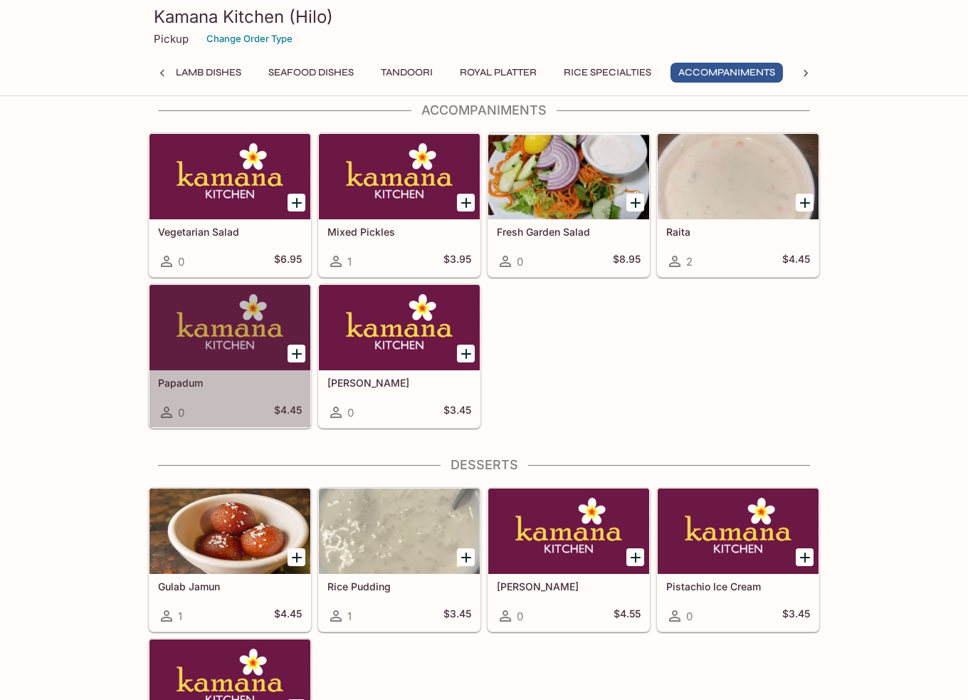
click at [195, 307] on div at bounding box center [230, 327] width 161 height 85
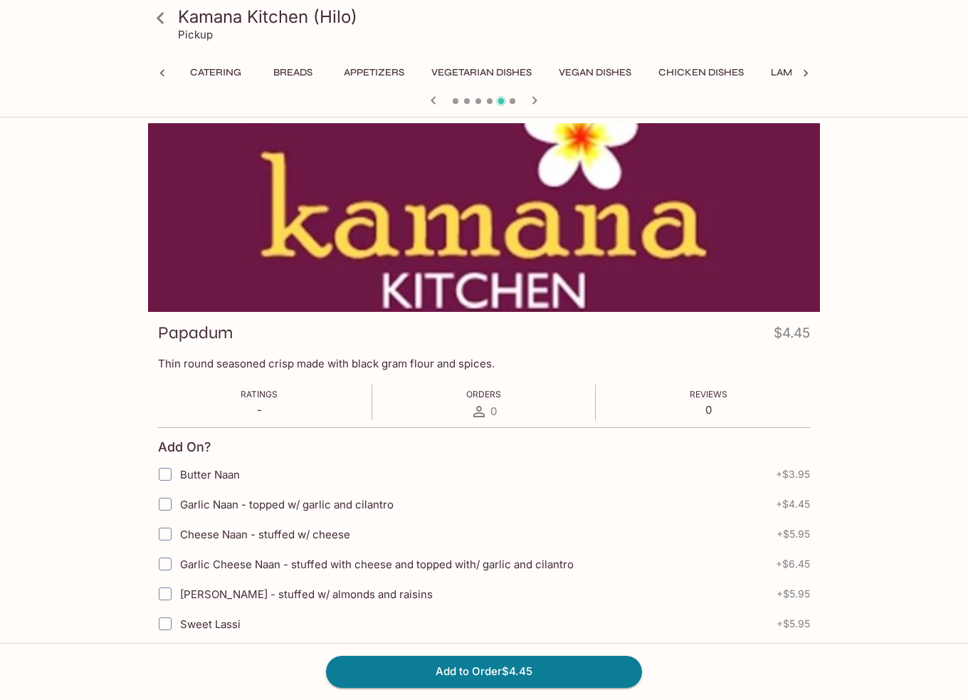
scroll to position [0, 595]
